Goal: Communication & Community: Answer question/provide support

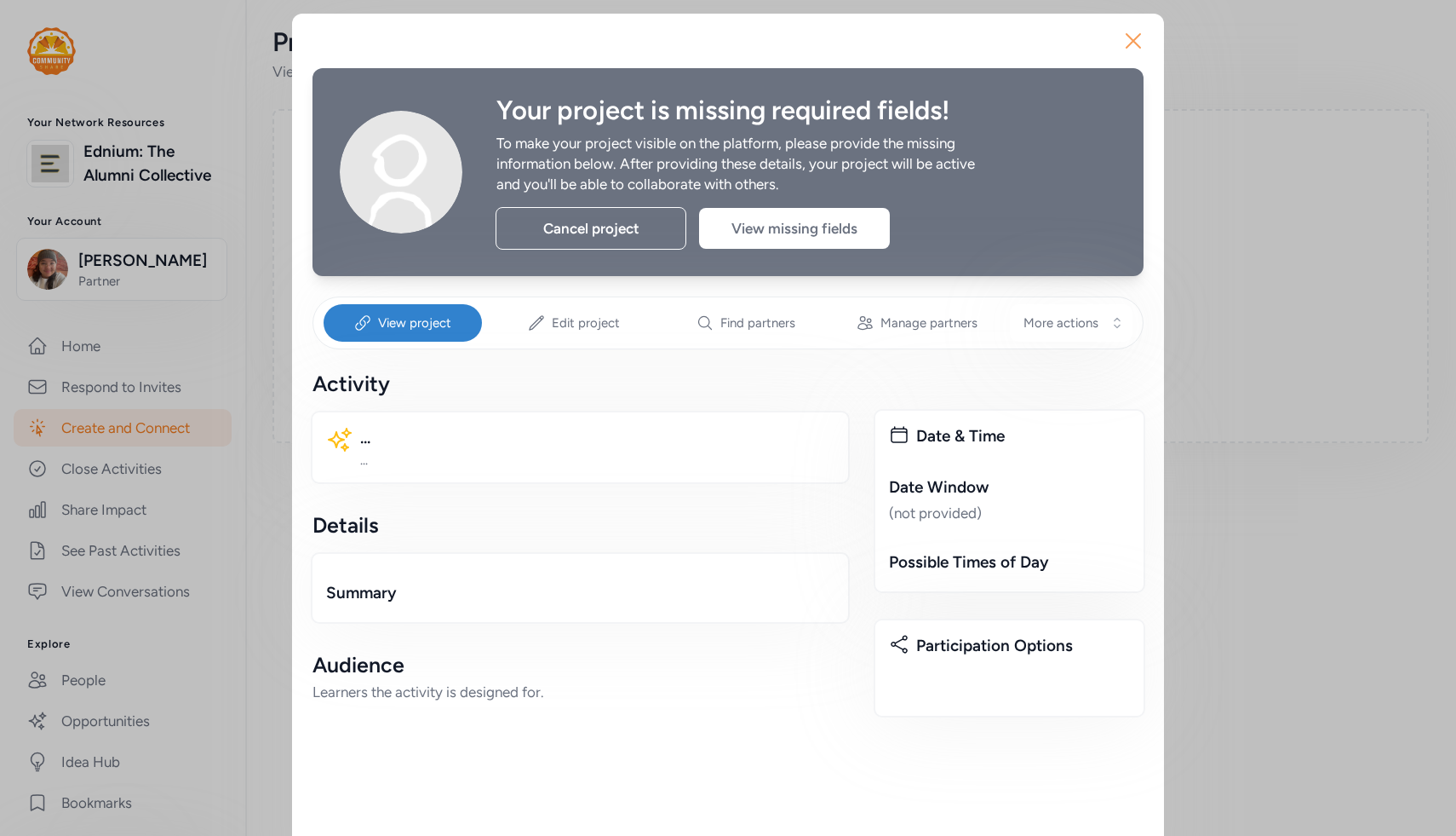
click at [1133, 30] on icon "button" at bounding box center [1133, 40] width 27 height 27
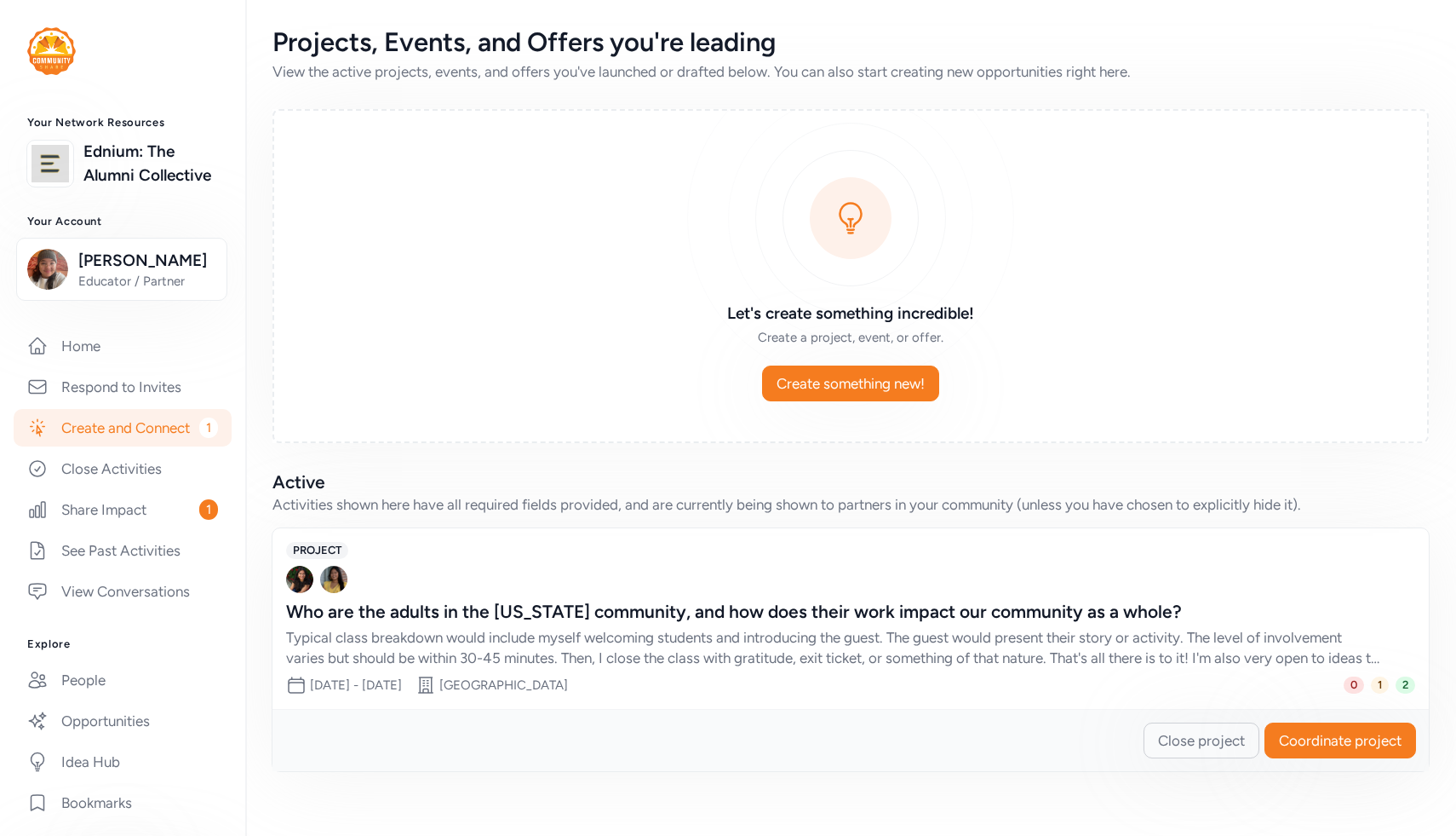
click at [728, 639] on div "Typical class breakdown would include myself welcoming students and introducing…" at bounding box center [833, 647] width 1095 height 40
click at [747, 600] on div "Who are the adults in the [US_STATE] community, and how does their work impact …" at bounding box center [833, 611] width 1095 height 24
click at [1398, 677] on span "2" at bounding box center [1405, 685] width 20 height 17
click at [1375, 683] on span "1" at bounding box center [1379, 685] width 18 height 17
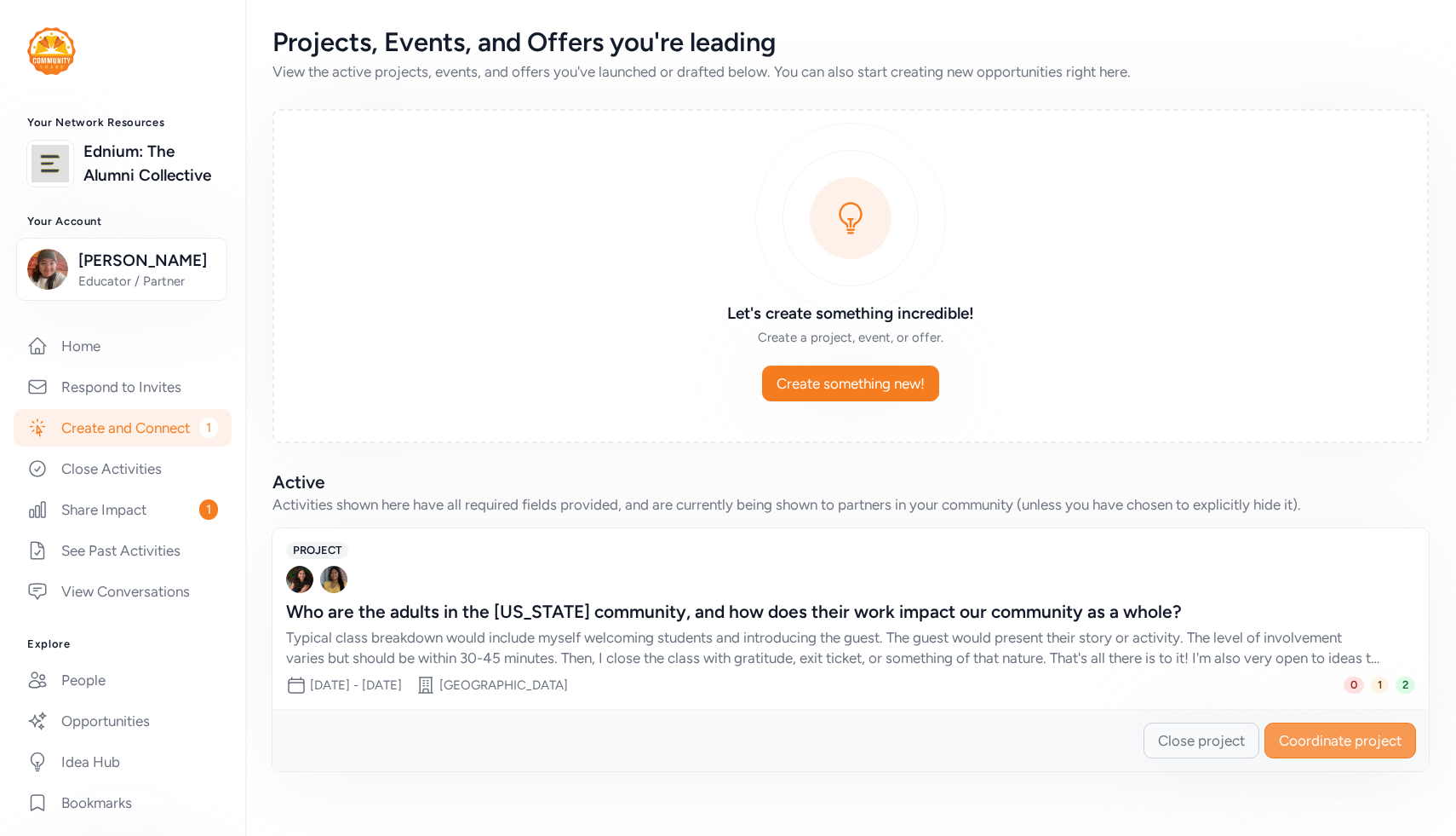
click at [1350, 728] on button "Coordinate project" at bounding box center [1339, 740] width 151 height 36
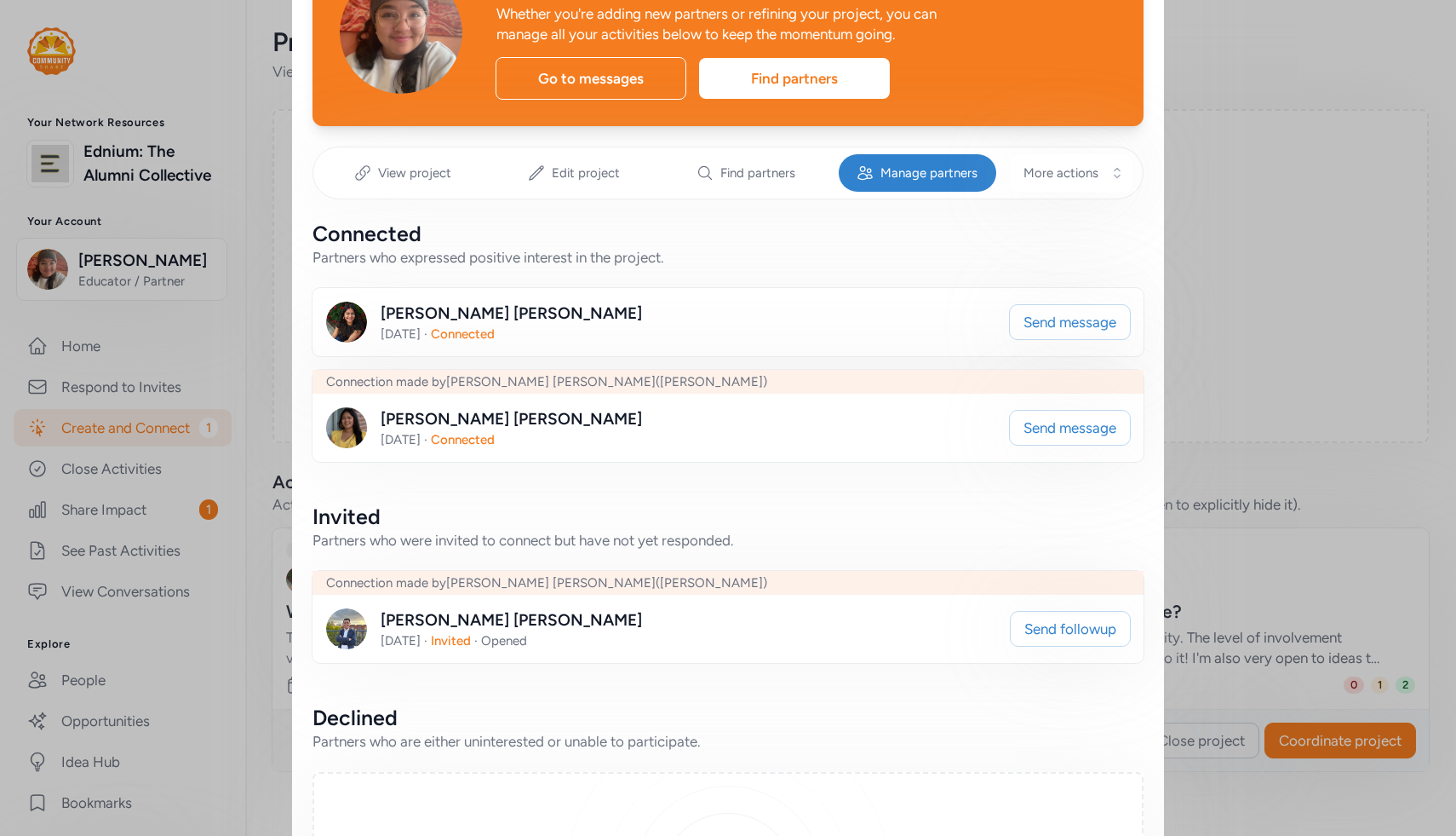
scroll to position [132, 0]
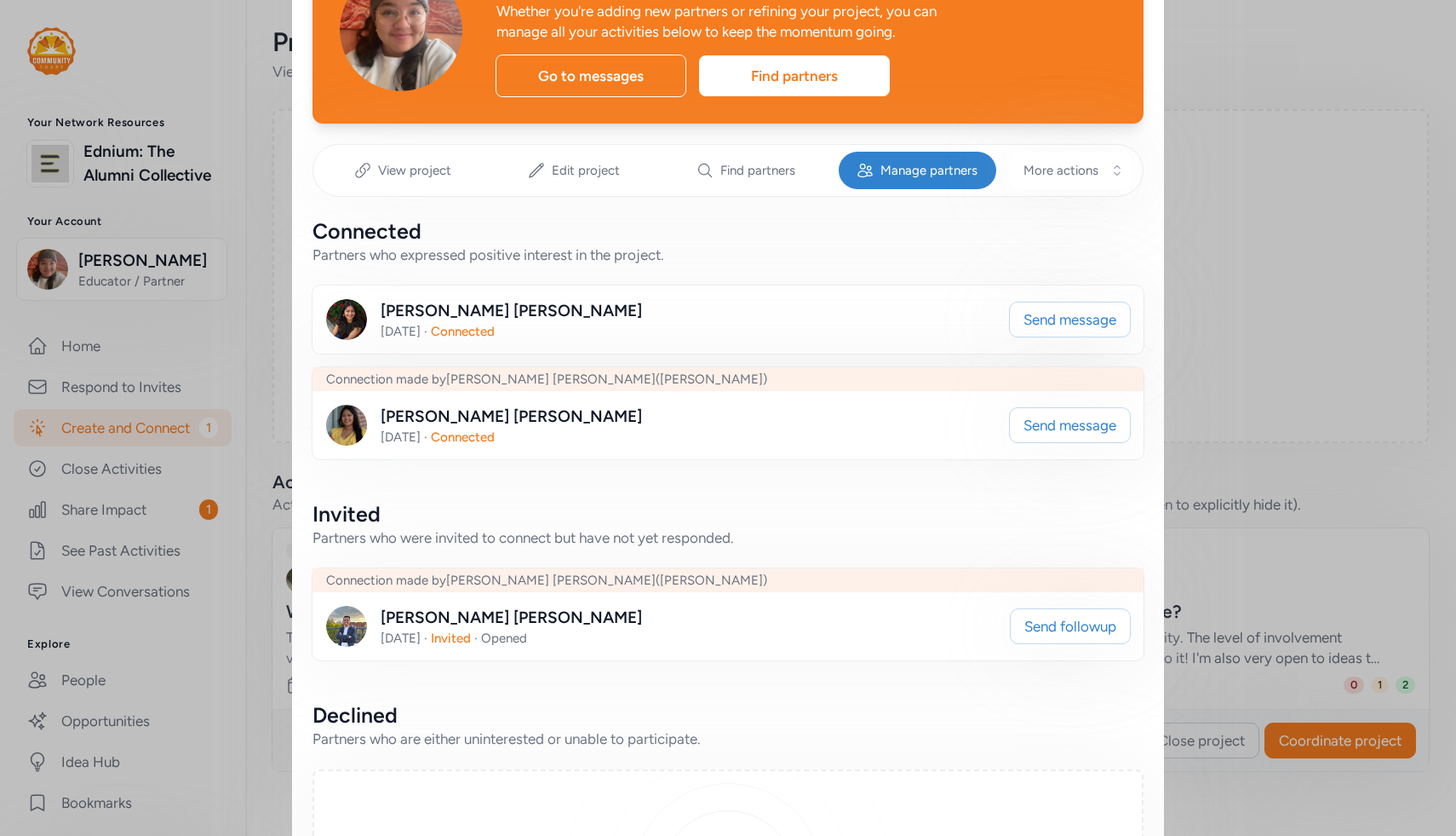
click at [410, 443] on span "[DATE]" at bounding box center [400, 437] width 40 height 15
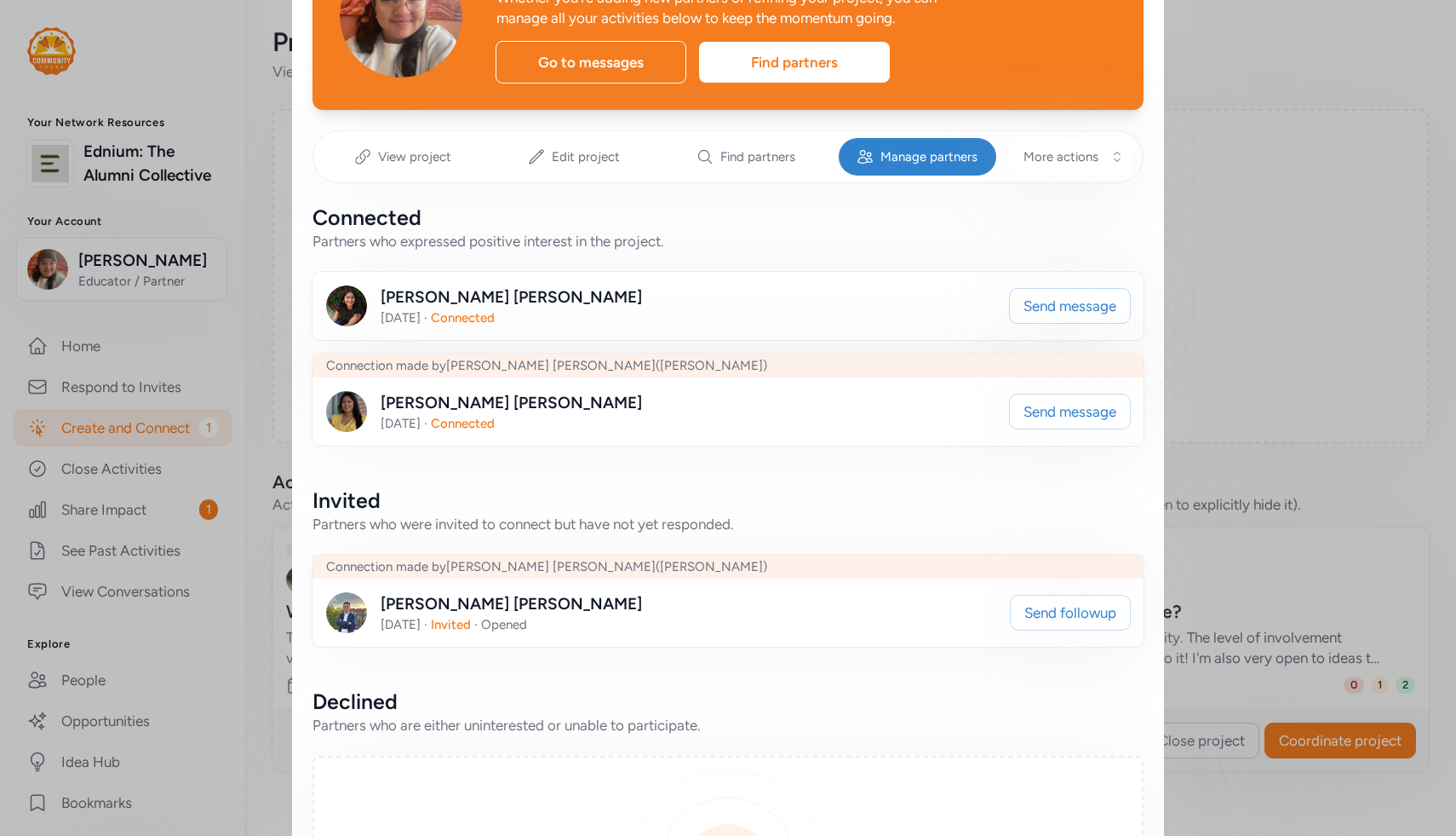
click at [278, 418] on div "Close Your project is active! Whether you're adding new partners or refining yo…" at bounding box center [728, 453] width 1456 height 1198
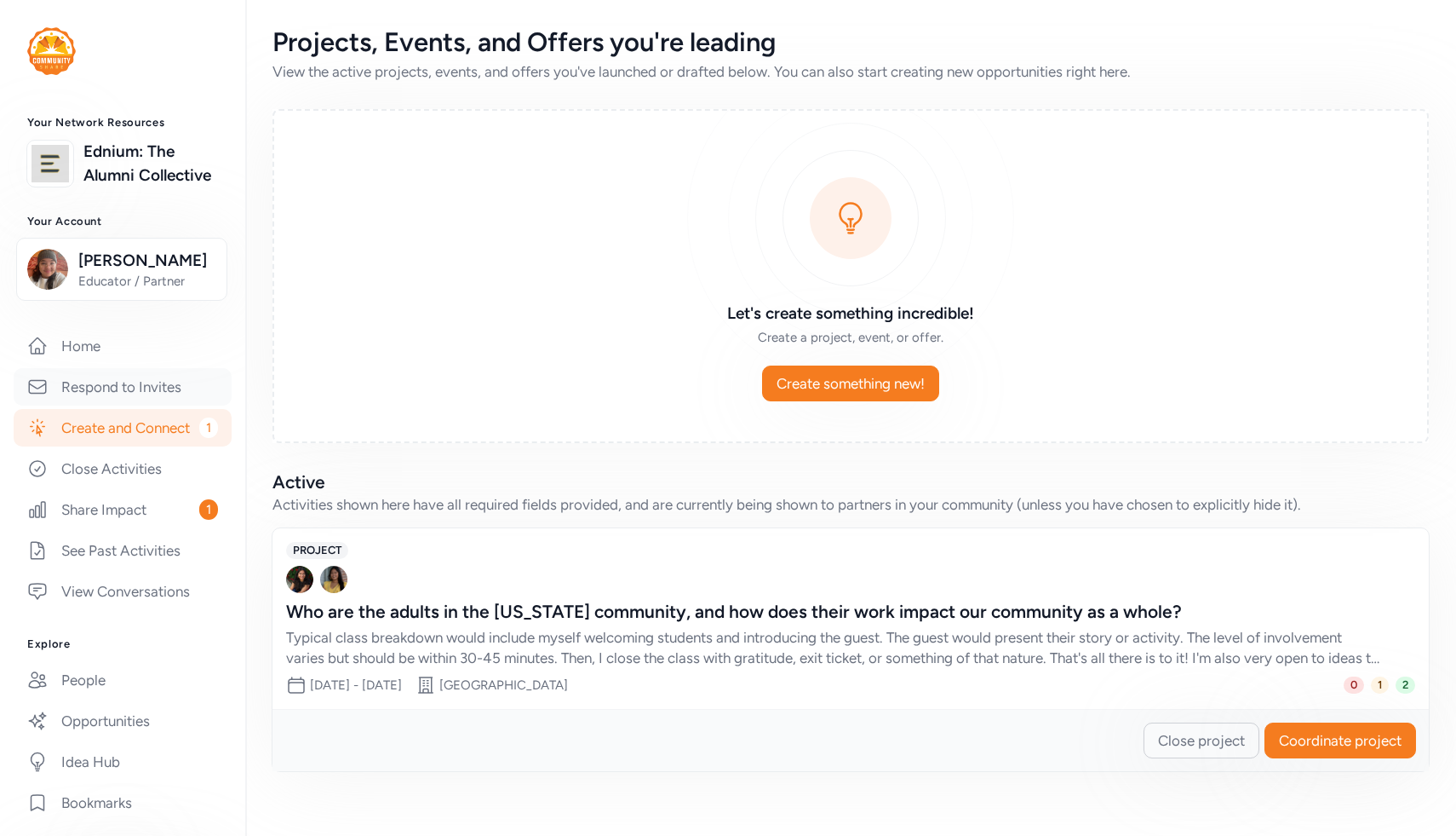
click at [130, 388] on link "Respond to Invites" at bounding box center [122, 386] width 218 height 38
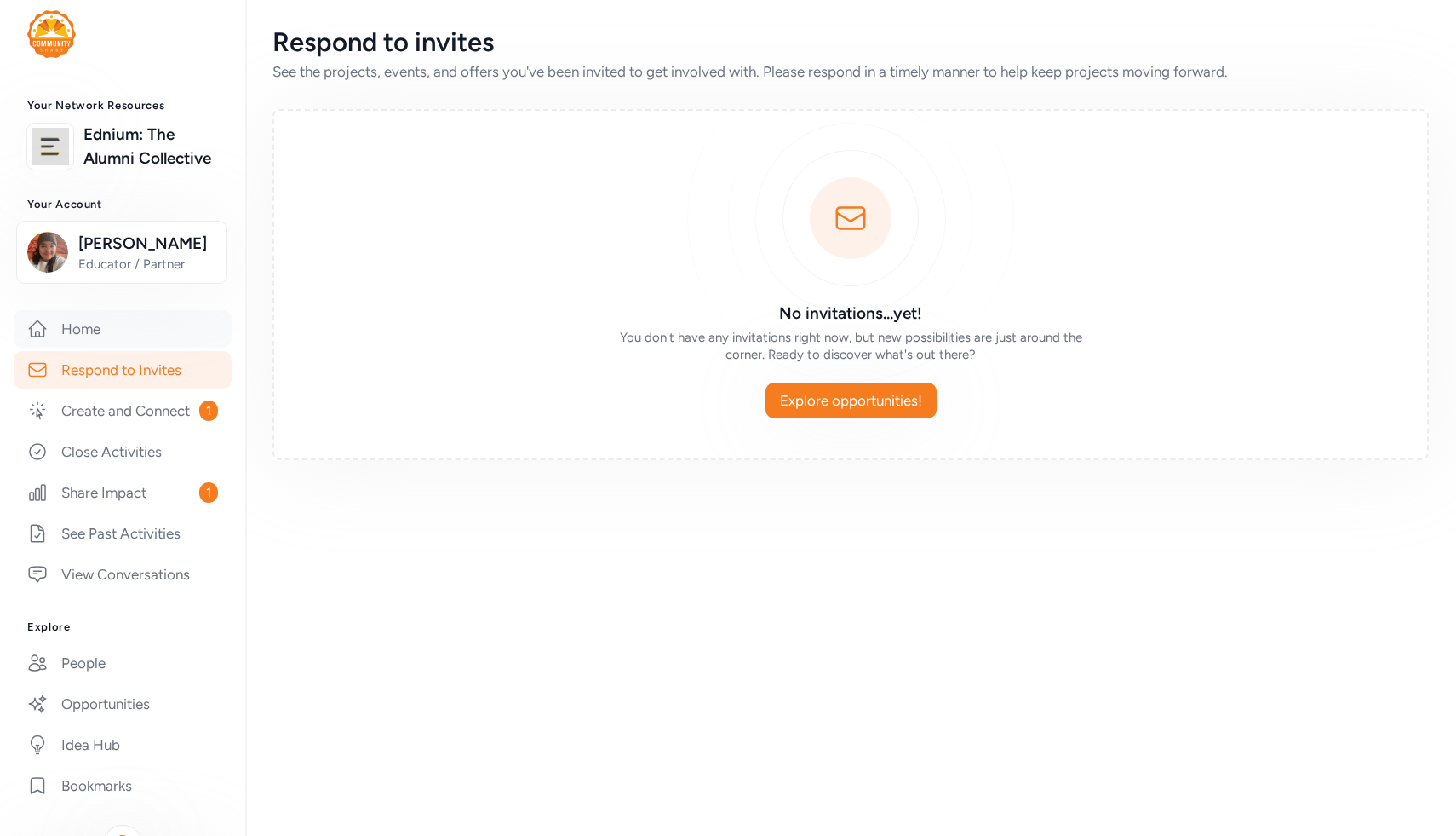
scroll to position [127, 0]
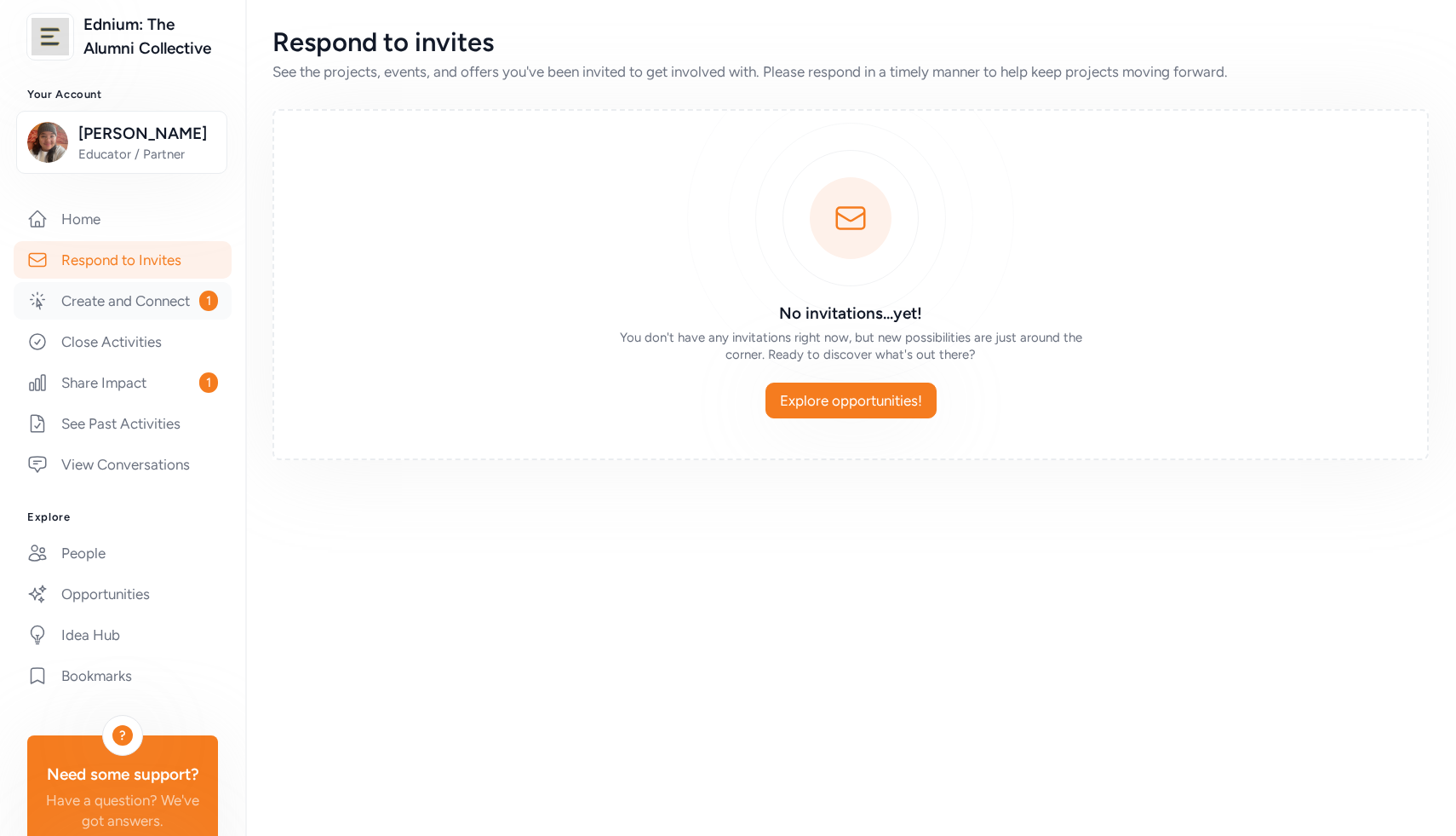
click at [173, 304] on link "Create and Connect 1" at bounding box center [122, 301] width 218 height 38
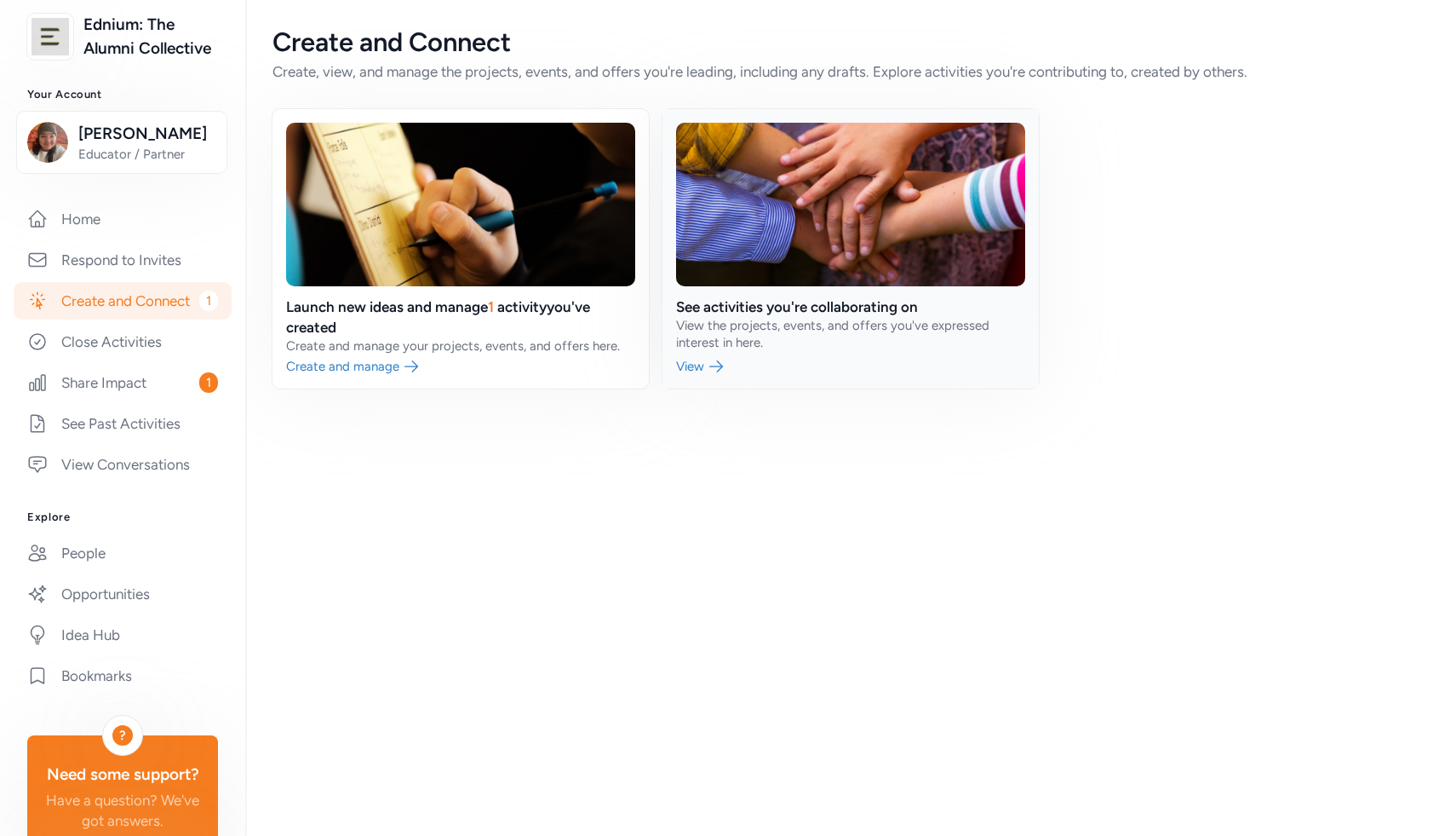
click at [734, 337] on link at bounding box center [851, 248] width 376 height 279
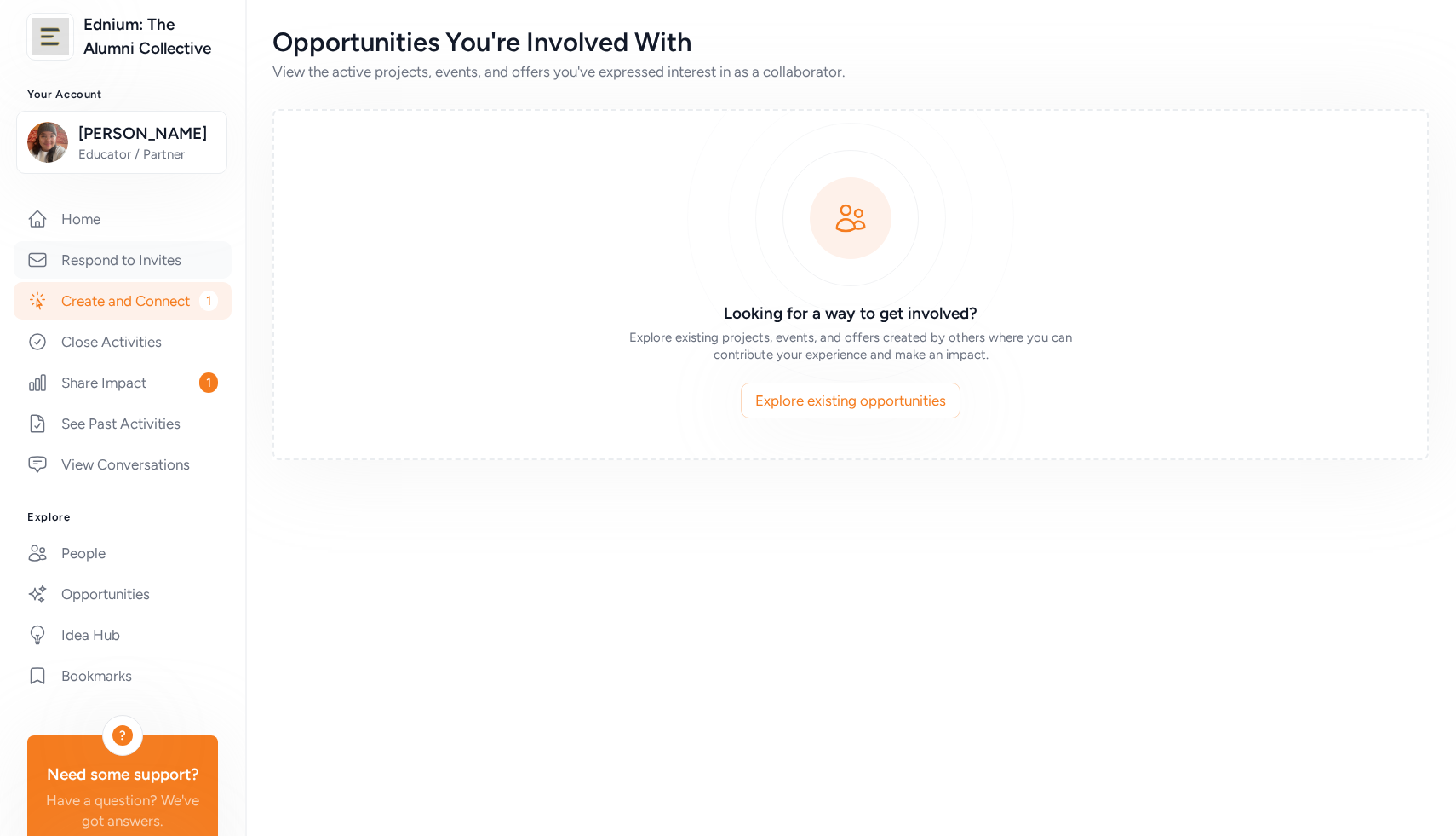
click at [118, 255] on link "Respond to Invites" at bounding box center [122, 260] width 218 height 38
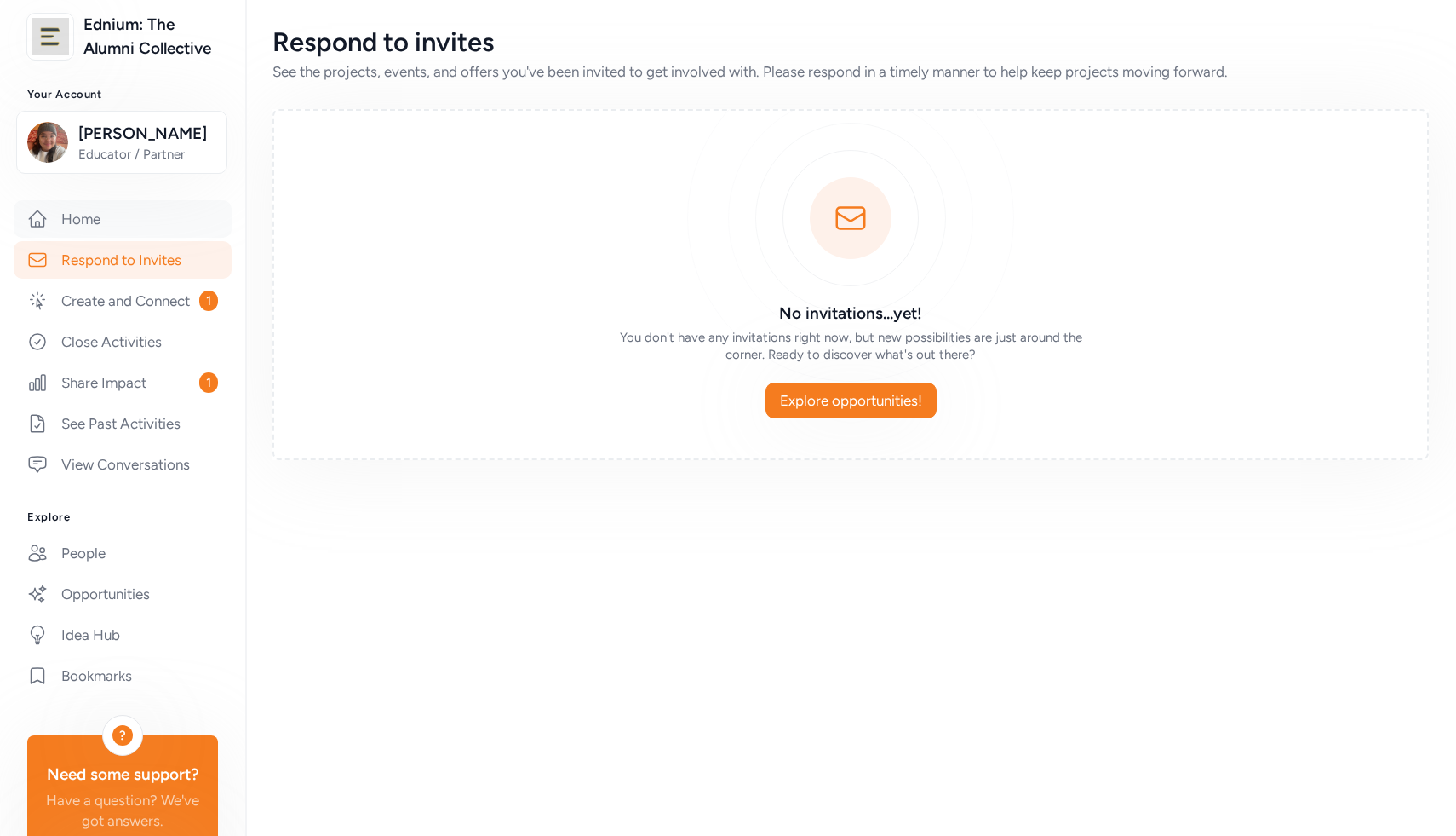
click at [74, 218] on link "Home" at bounding box center [122, 219] width 218 height 38
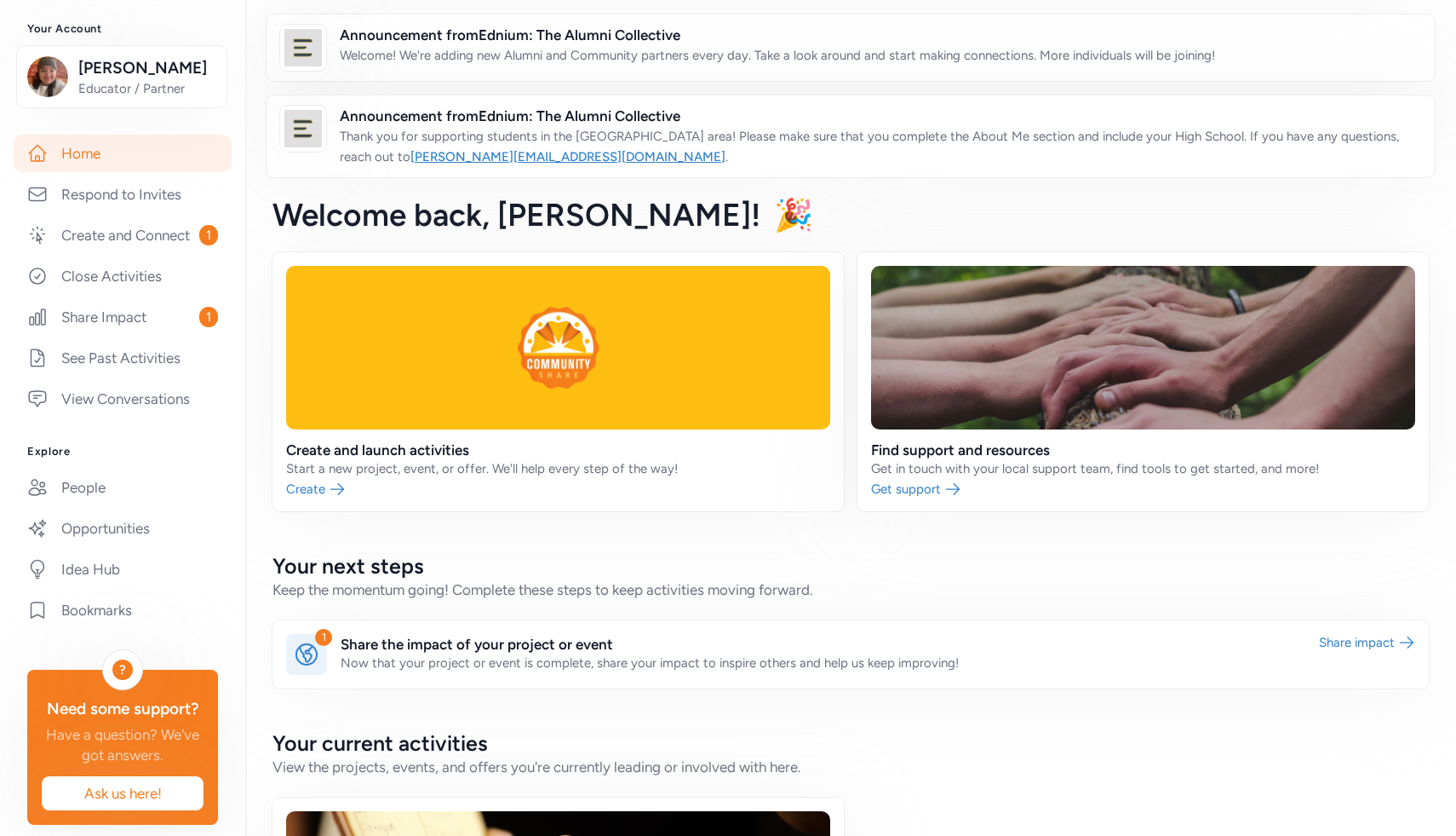
scroll to position [209, 0]
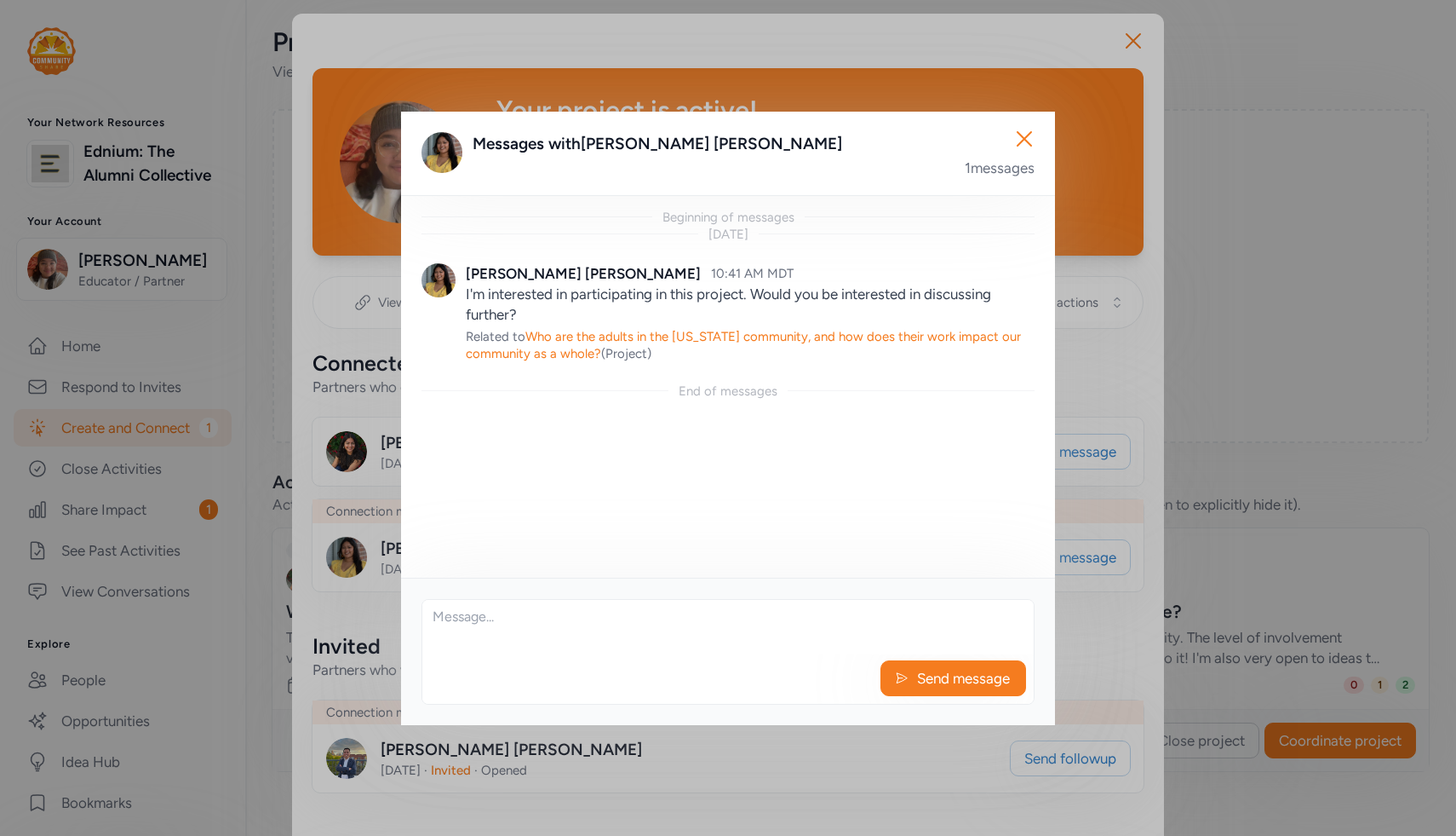
click at [573, 646] on textarea at bounding box center [728, 627] width 611 height 55
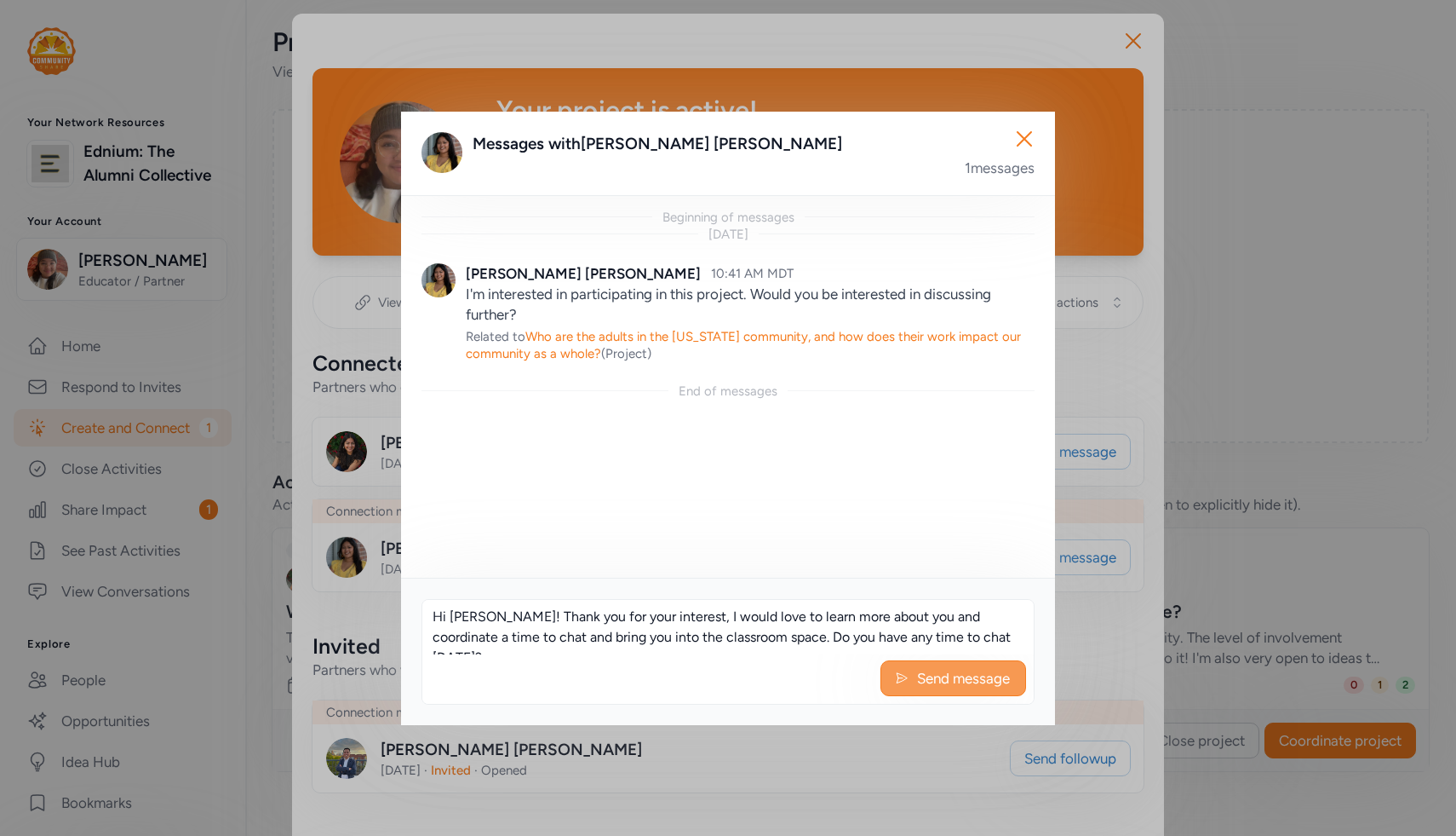
type textarea "Hi Frida! Thank you for your interest, I would love to learn more about you and…"
click at [954, 685] on span "Send message" at bounding box center [963, 678] width 96 height 21
